Goal: Check status: Check status

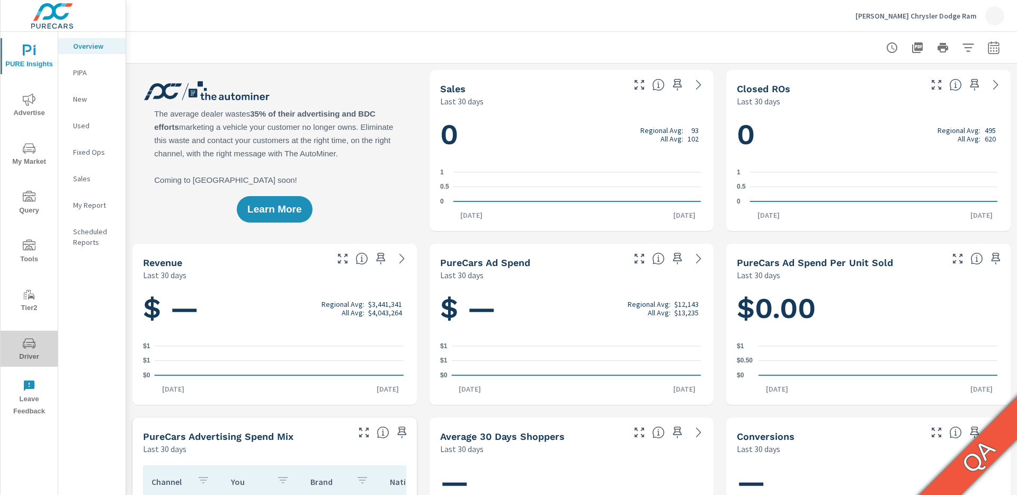
click at [33, 345] on icon "nav menu" at bounding box center [29, 343] width 13 height 13
